Goal: Find contact information: Find contact information

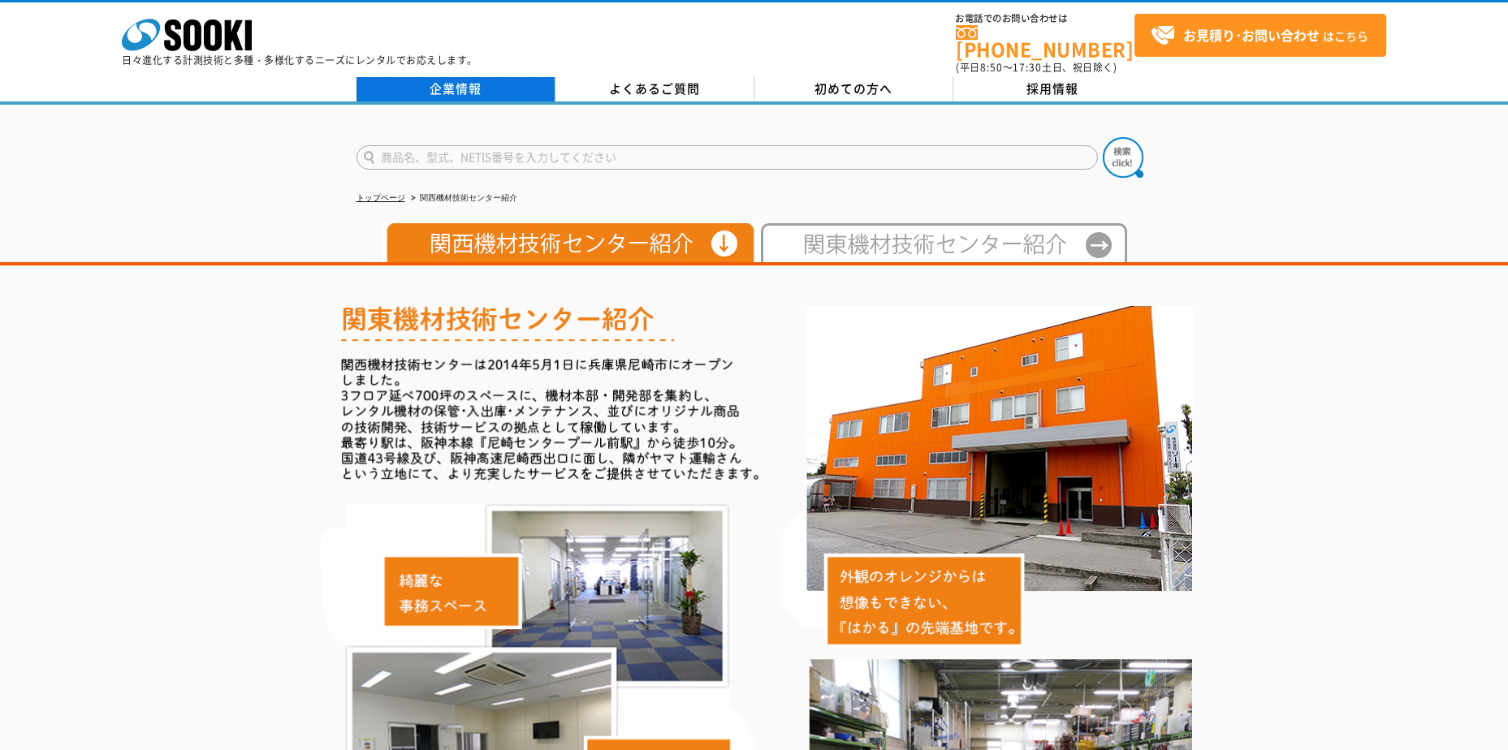
click at [470, 88] on link "企業情報" at bounding box center [455, 89] width 199 height 24
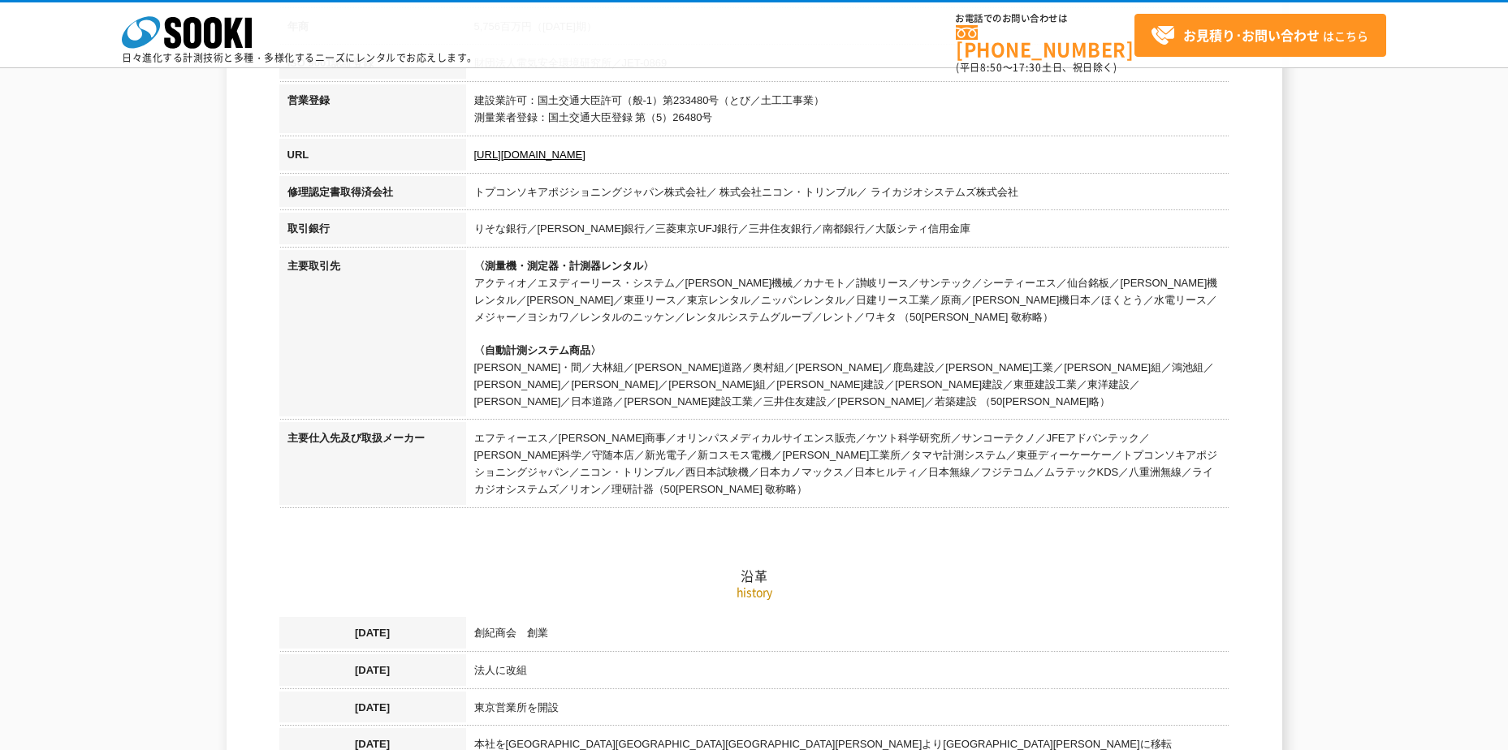
scroll to position [487, 0]
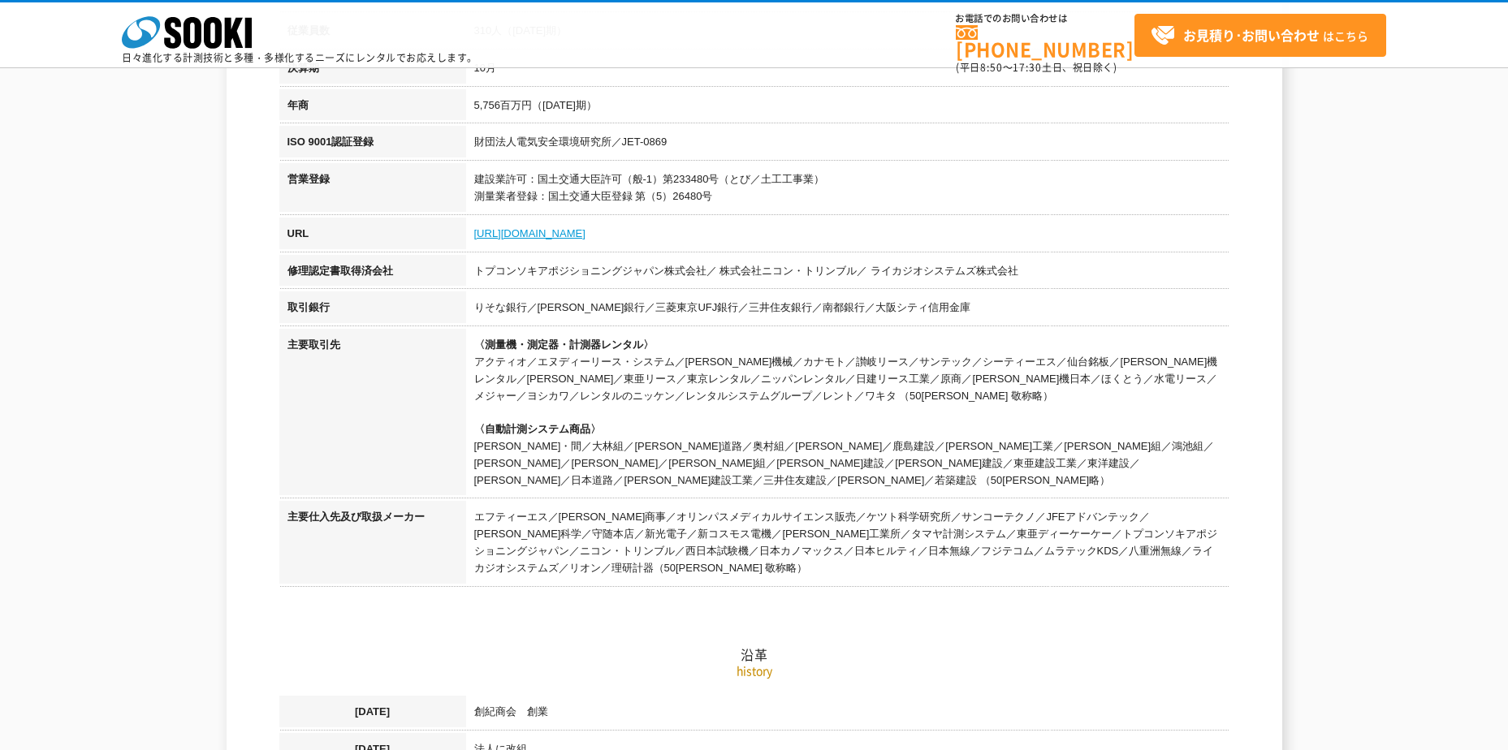
click at [547, 227] on link "[URL][DOMAIN_NAME]" at bounding box center [529, 233] width 111 height 12
